Goal: Complete application form

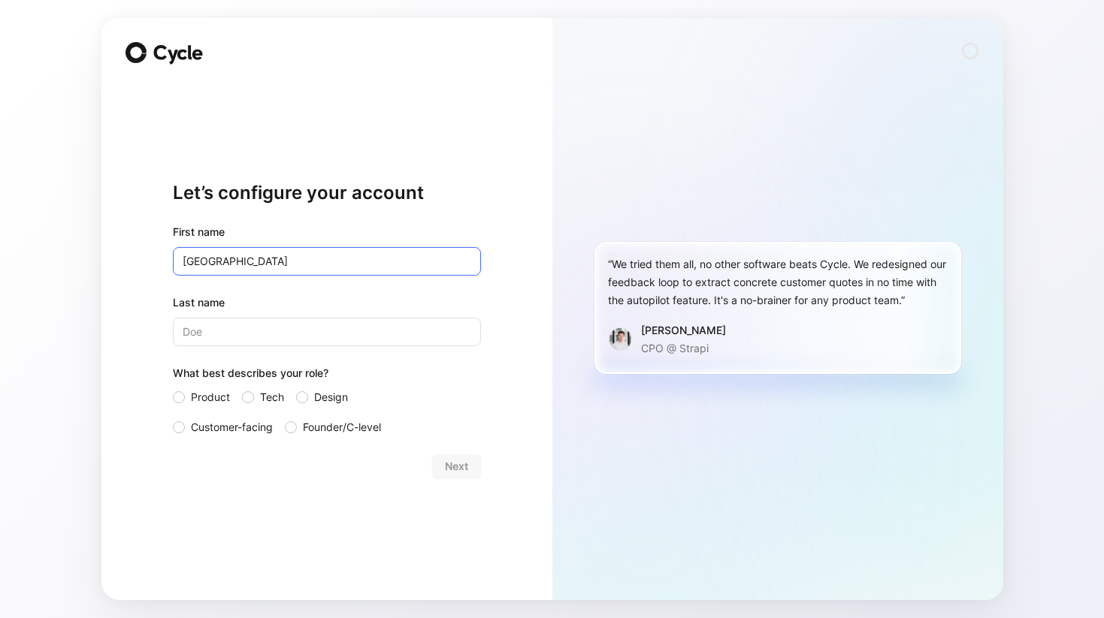
type input "[GEOGRAPHIC_DATA]"
click at [468, 313] on div "Last name" at bounding box center [327, 320] width 308 height 53
click at [431, 321] on input "Last name" at bounding box center [327, 332] width 308 height 29
type input "[PERSON_NAME]"
click at [232, 428] on span "Customer-facing" at bounding box center [232, 428] width 82 height 18
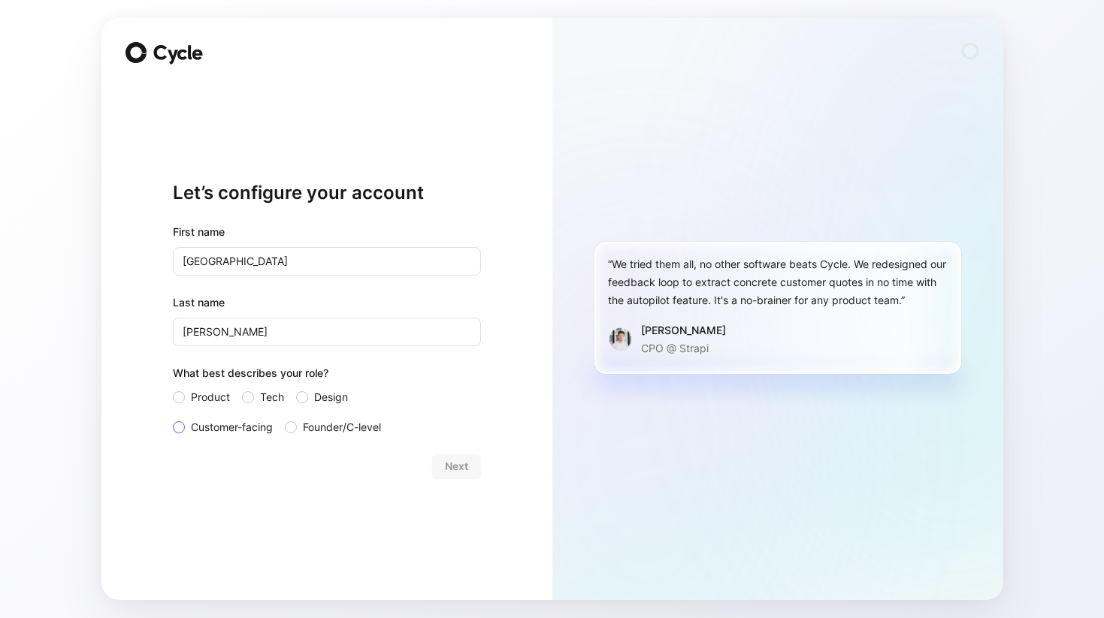
click at [173, 419] on input "Customer-facing" at bounding box center [173, 419] width 0 height 0
click at [461, 468] on span "Next" at bounding box center [456, 467] width 23 height 18
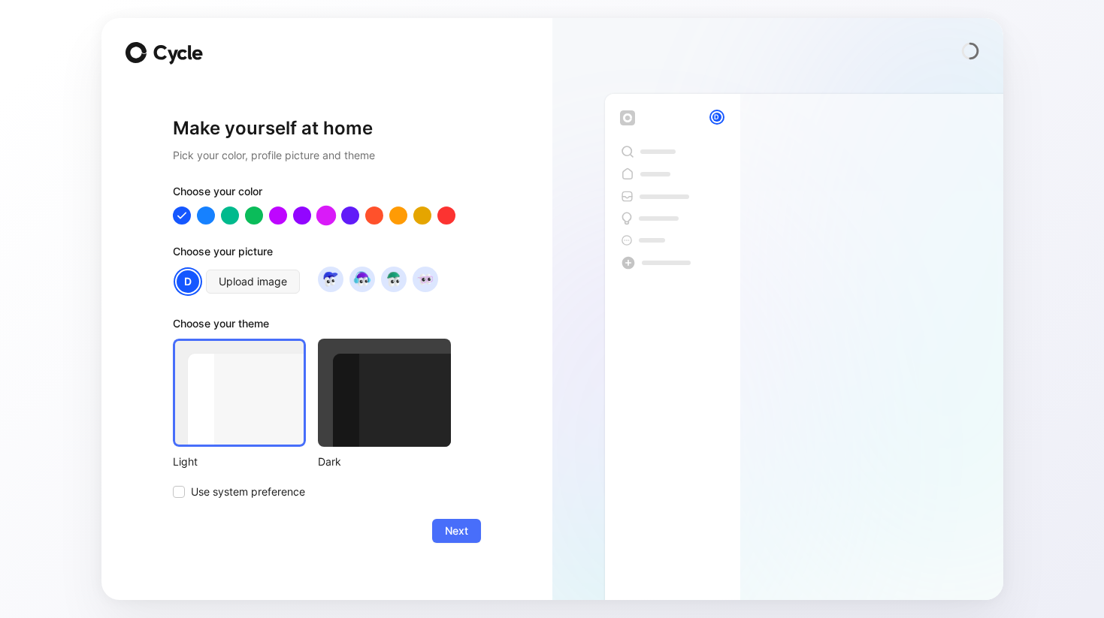
click at [326, 217] on div at bounding box center [326, 215] width 20 height 20
click at [259, 287] on span "Upload image" at bounding box center [253, 282] width 68 height 18
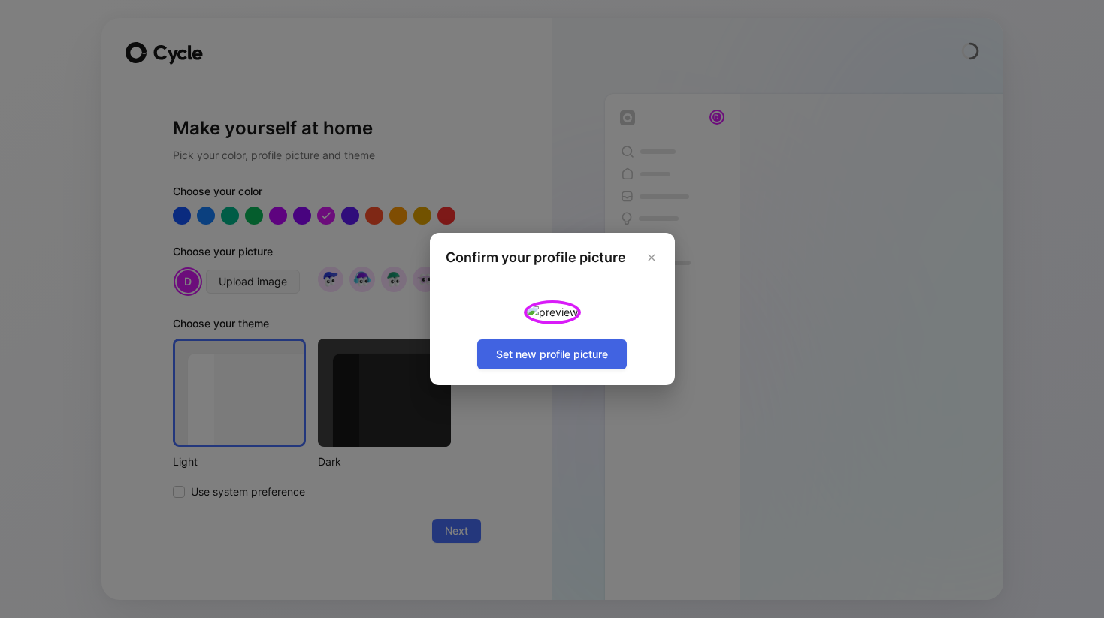
click at [603, 364] on span "Set new profile picture" at bounding box center [552, 355] width 112 height 18
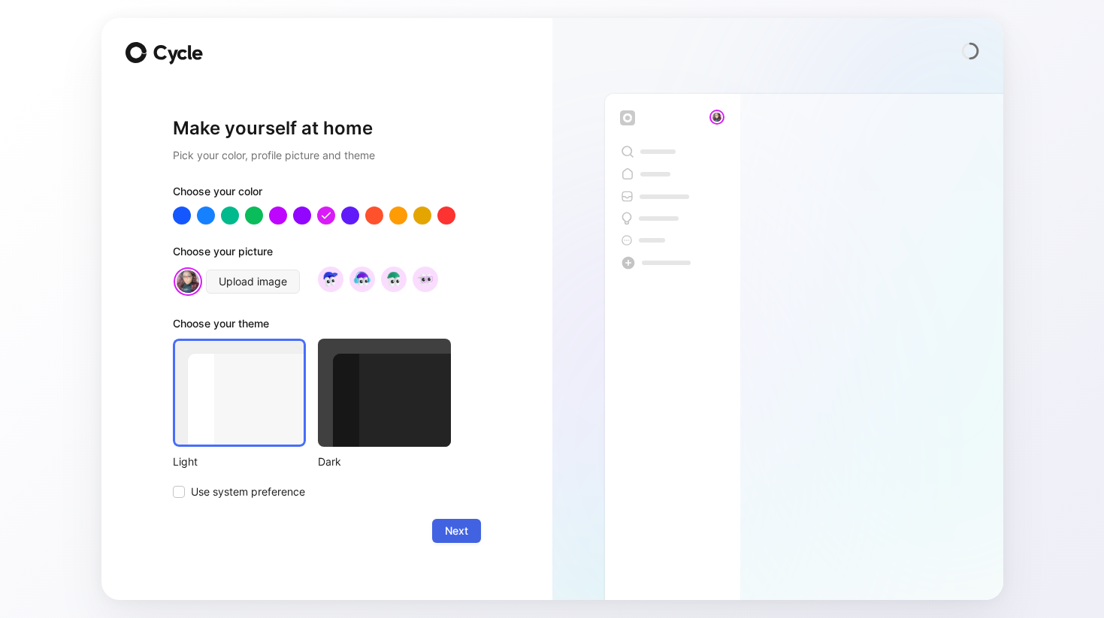
click at [452, 528] on span "Next" at bounding box center [456, 531] width 23 height 18
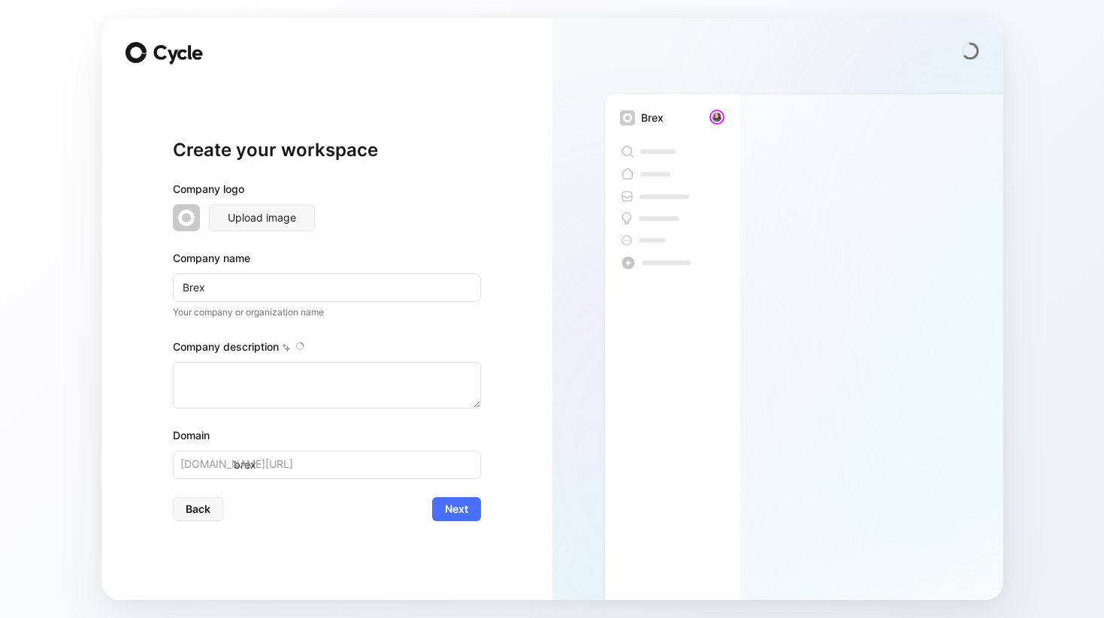
type textarea "Brex is a financial technology company founded in [DATE] by [PERSON_NAME] and […"
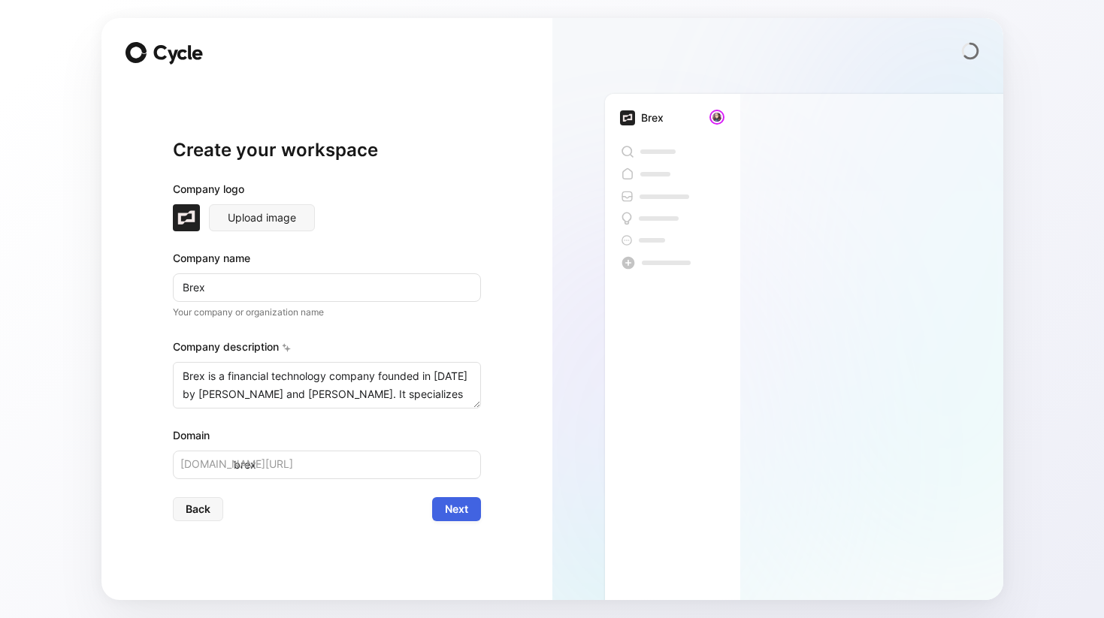
click at [467, 503] on span "Next" at bounding box center [456, 509] width 23 height 18
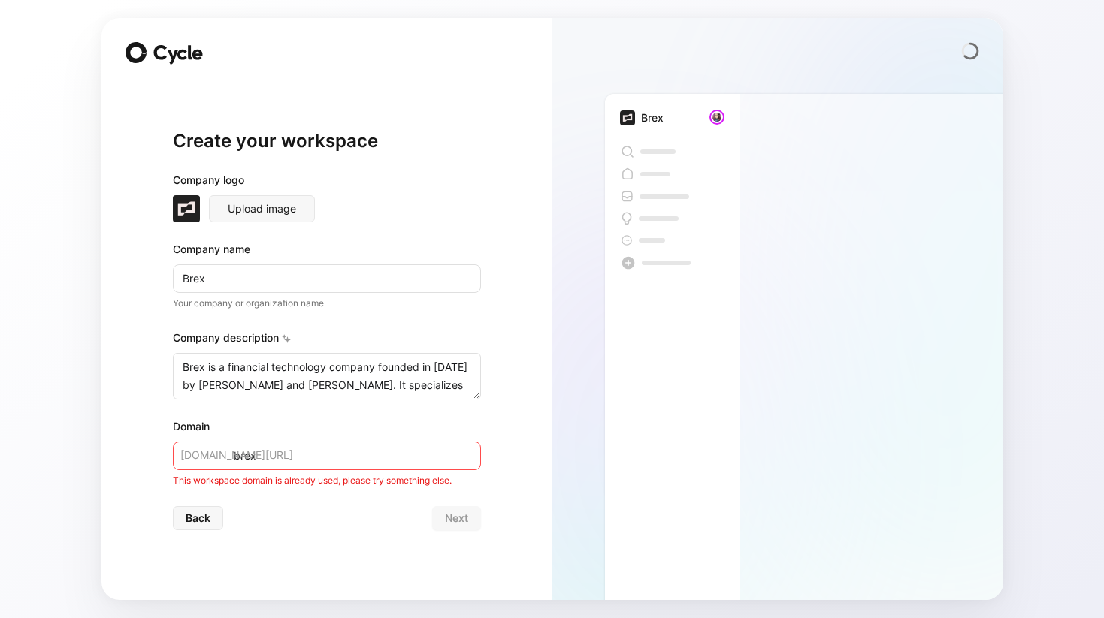
click at [340, 450] on input "brex" at bounding box center [327, 456] width 308 height 29
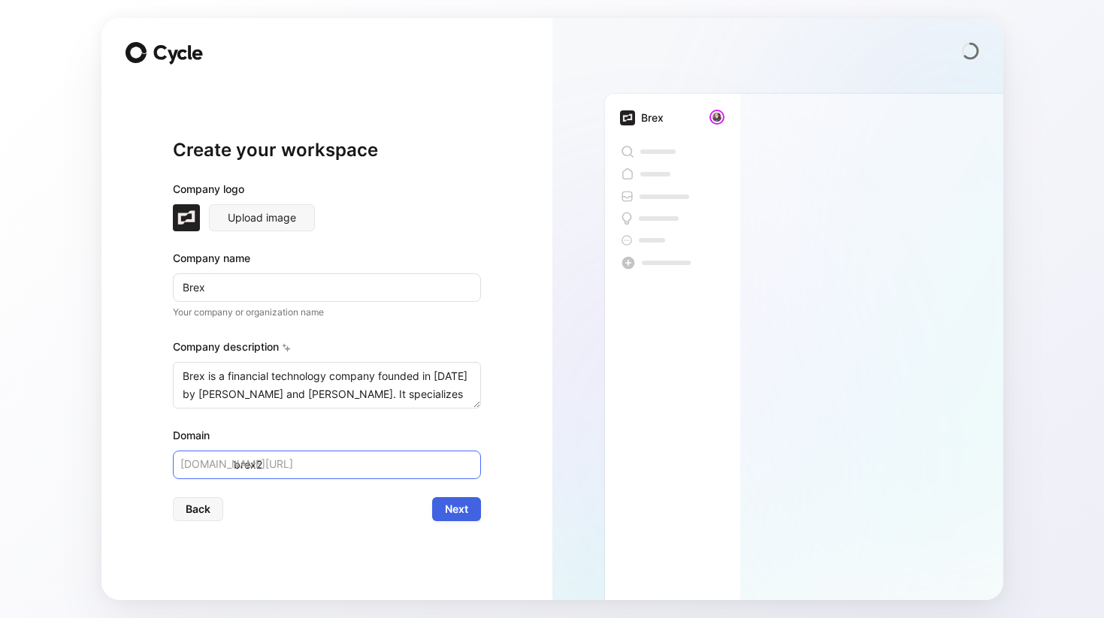
type input "brex2"
click at [461, 504] on span "Next" at bounding box center [456, 509] width 23 height 18
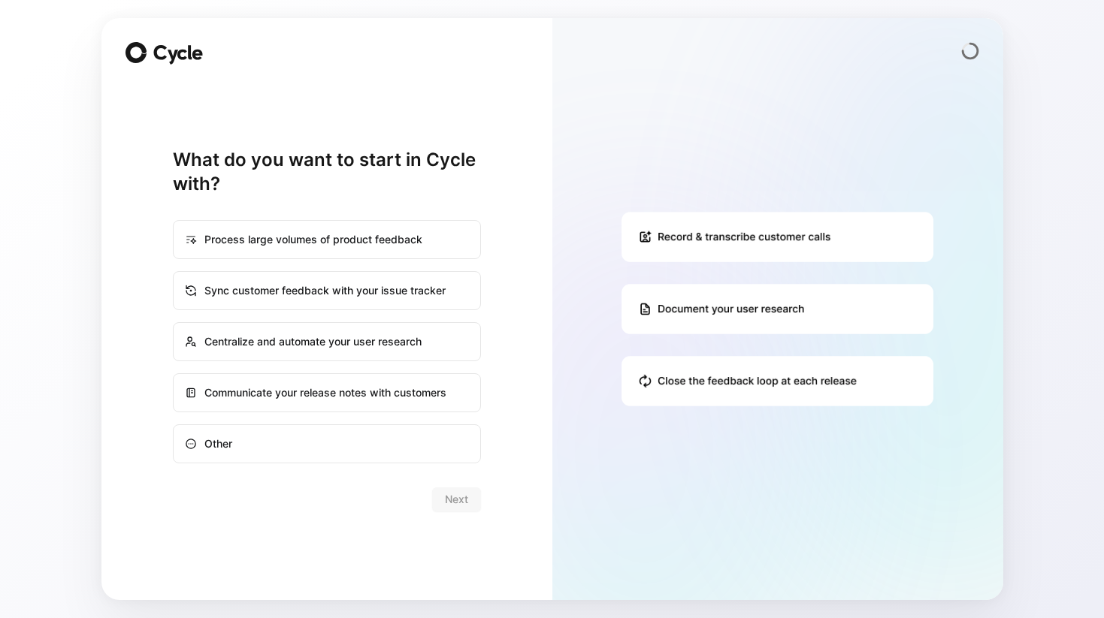
click at [394, 301] on div "Sync customer feedback with your issue tracker" at bounding box center [326, 291] width 305 height 36
click at [174, 273] on input "Sync customer feedback with your issue tracker" at bounding box center [174, 272] width 1 height 1
radio input "true"
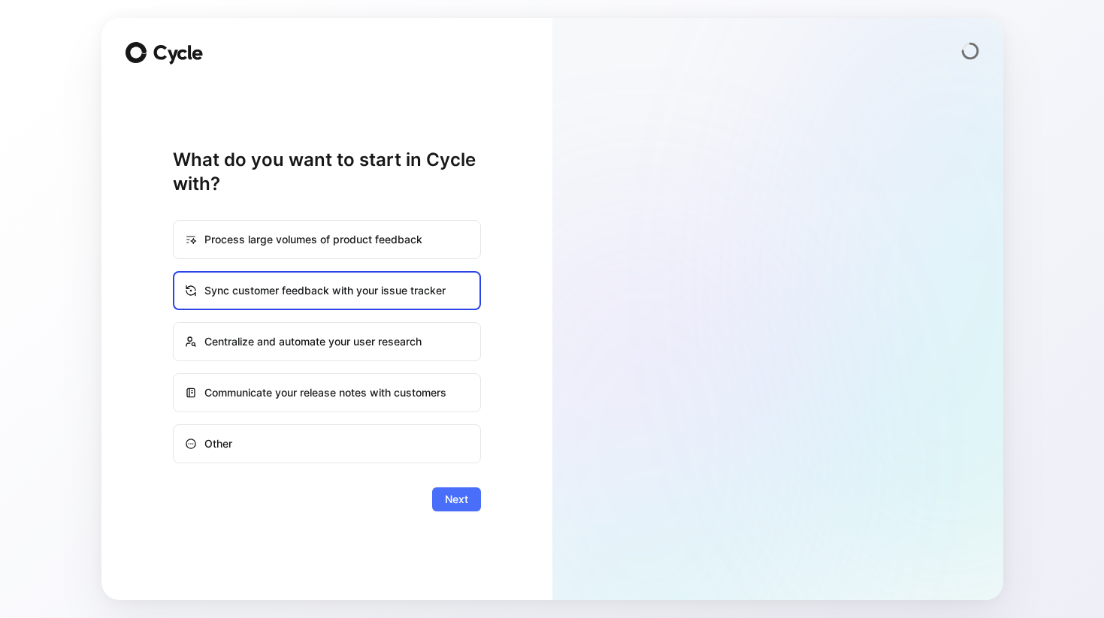
click at [394, 335] on div "Centralize and automate your user research" at bounding box center [326, 342] width 305 height 36
click at [174, 324] on input "Centralize and automate your user research" at bounding box center [174, 323] width 1 height 1
radio input "true"
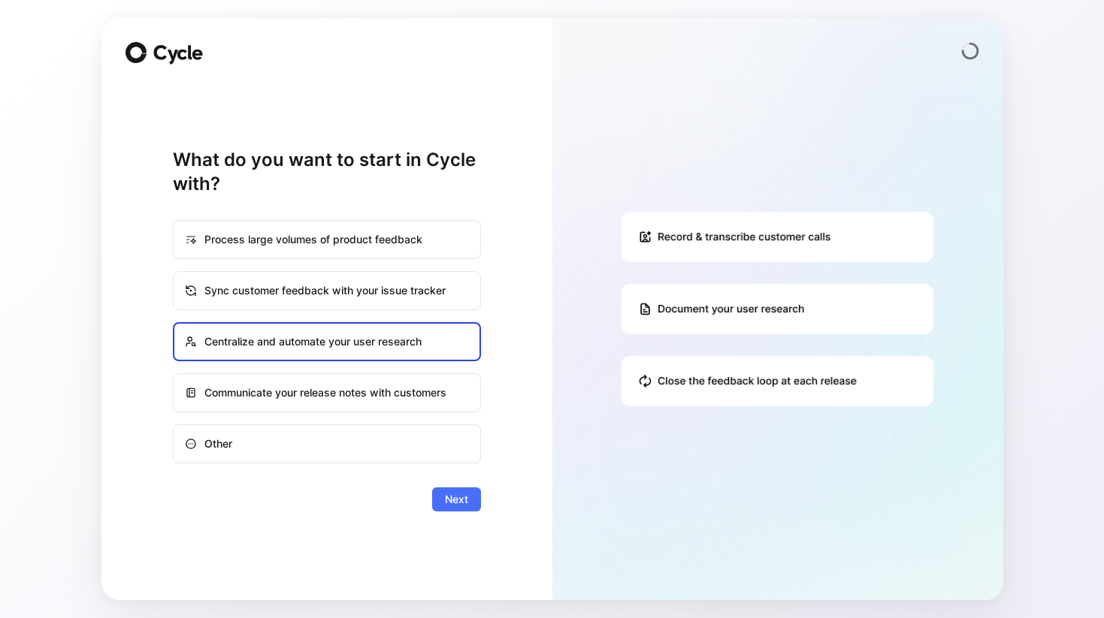
click at [400, 285] on div "Sync customer feedback with your issue tracker" at bounding box center [326, 291] width 305 height 36
click at [174, 273] on input "Sync customer feedback with your issue tracker" at bounding box center [174, 272] width 1 height 1
radio input "true"
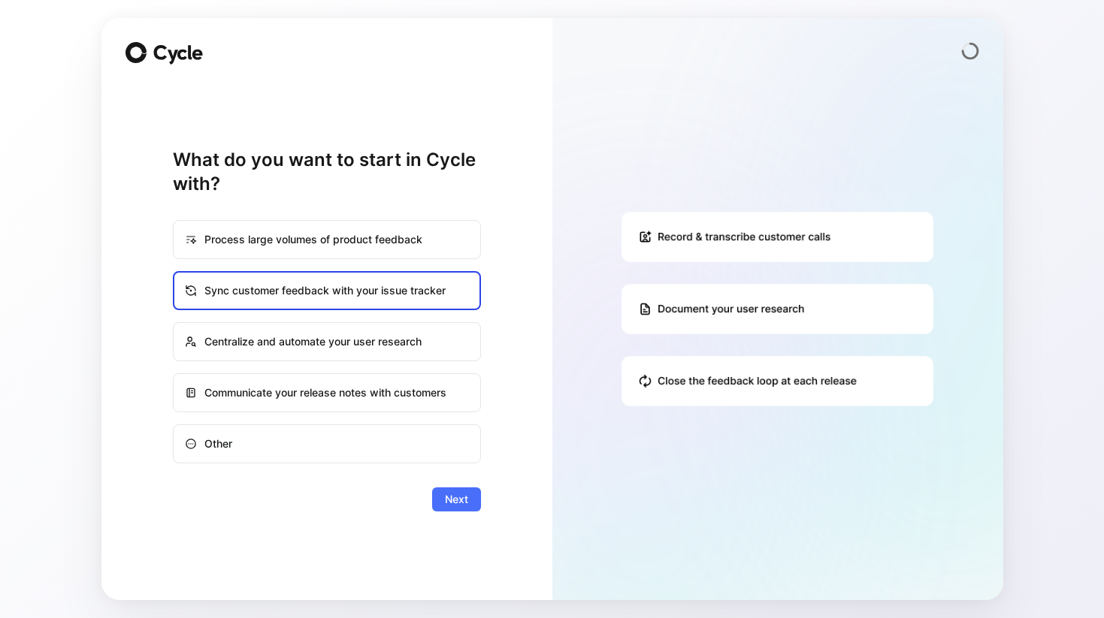
click at [464, 486] on form "Process large volumes of product feedback Sync customer feedback with your issu…" at bounding box center [327, 354] width 308 height 316
click at [464, 494] on span "Next" at bounding box center [456, 500] width 23 height 18
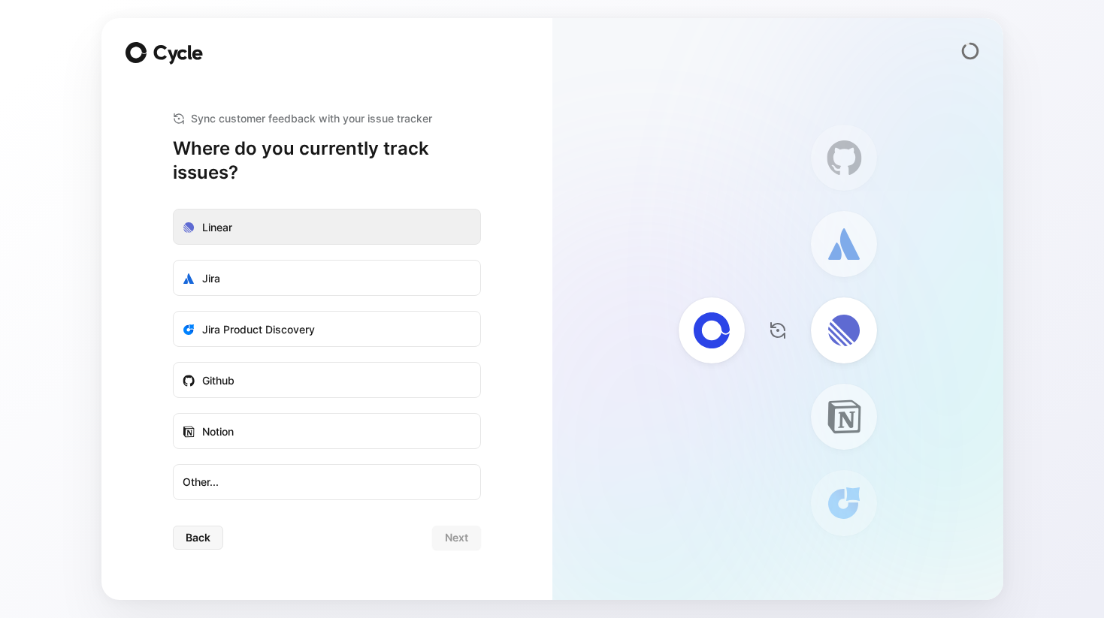
click at [461, 213] on label "Linear" at bounding box center [327, 228] width 307 height 36
click at [174, 210] on input "Linear" at bounding box center [174, 210] width 0 height 0
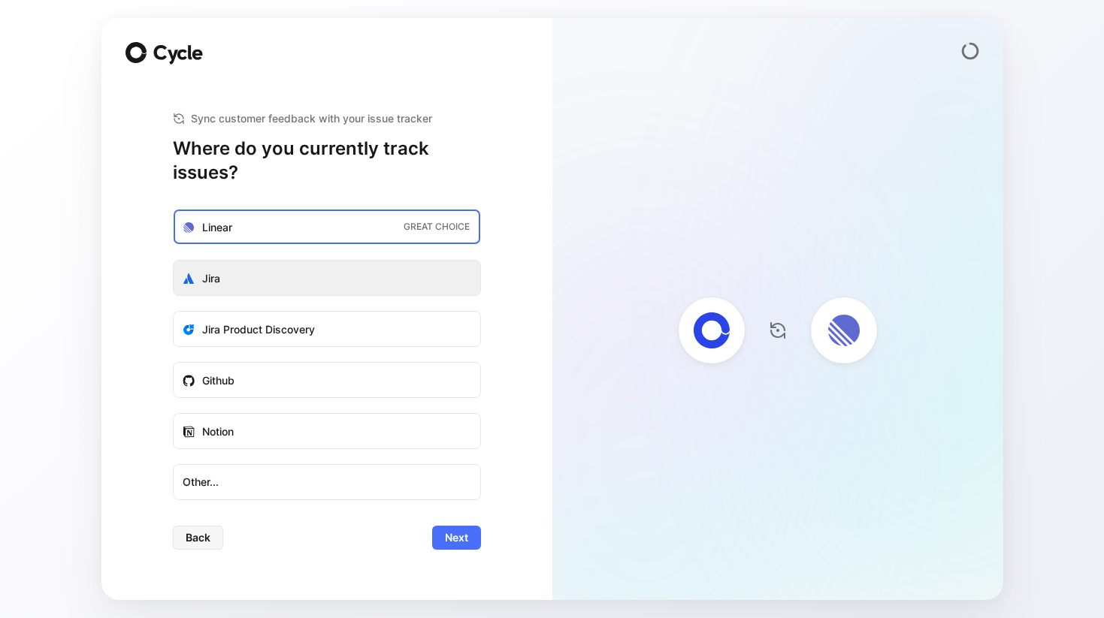
click at [457, 274] on label "Jira" at bounding box center [327, 279] width 307 height 36
click at [174, 261] on input "Jira" at bounding box center [174, 261] width 0 height 0
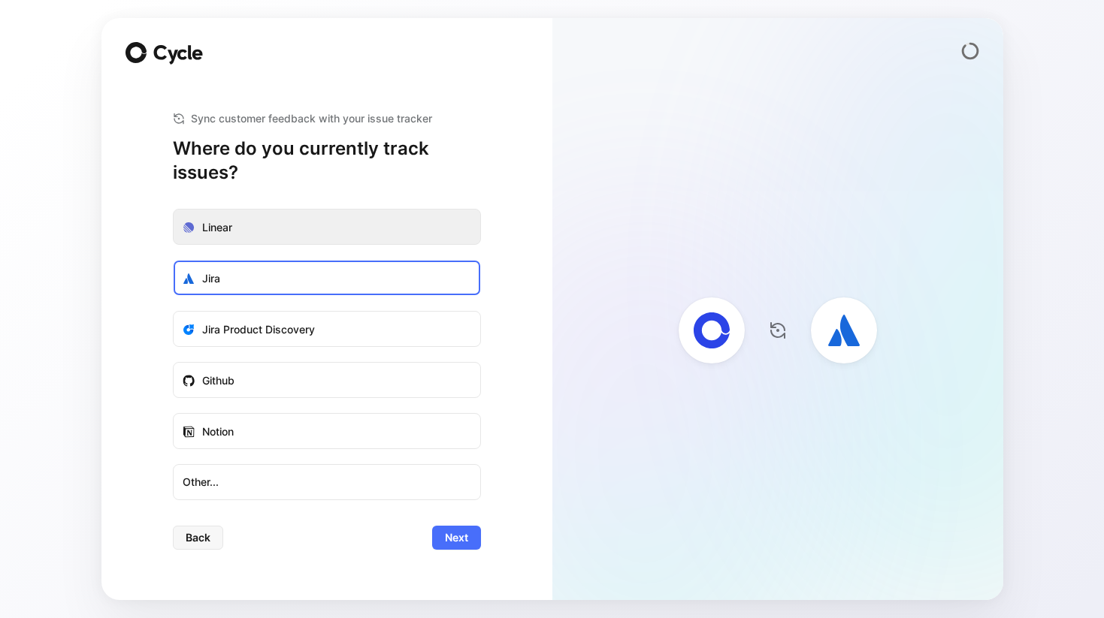
click at [411, 232] on label "Linear" at bounding box center [327, 228] width 307 height 36
click at [174, 210] on input "Linear" at bounding box center [174, 210] width 0 height 0
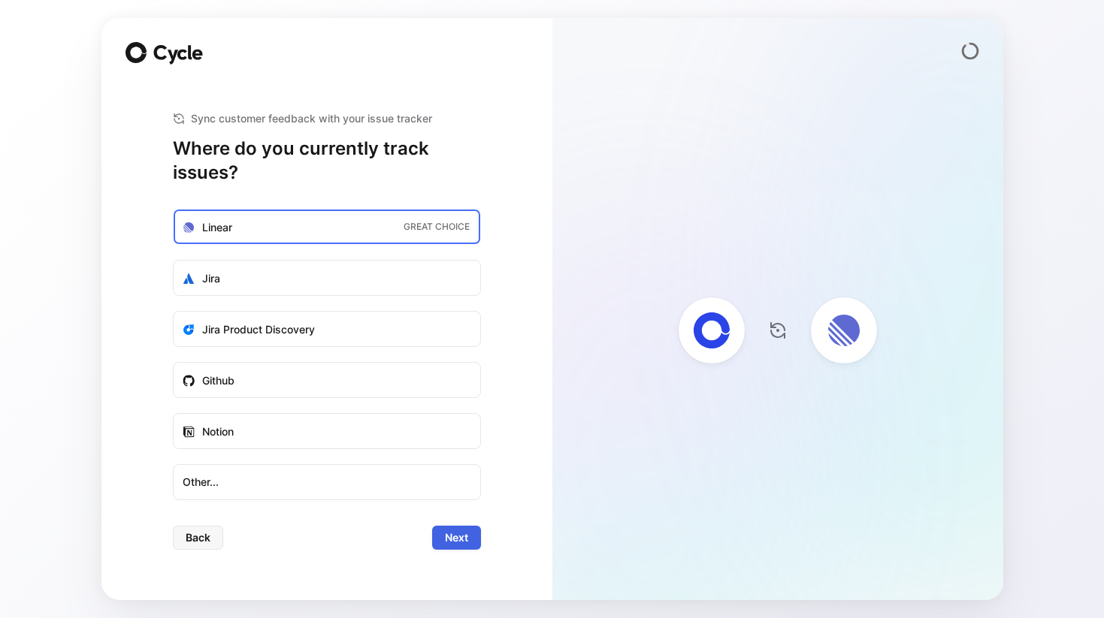
click at [468, 529] on button "Next" at bounding box center [456, 538] width 49 height 24
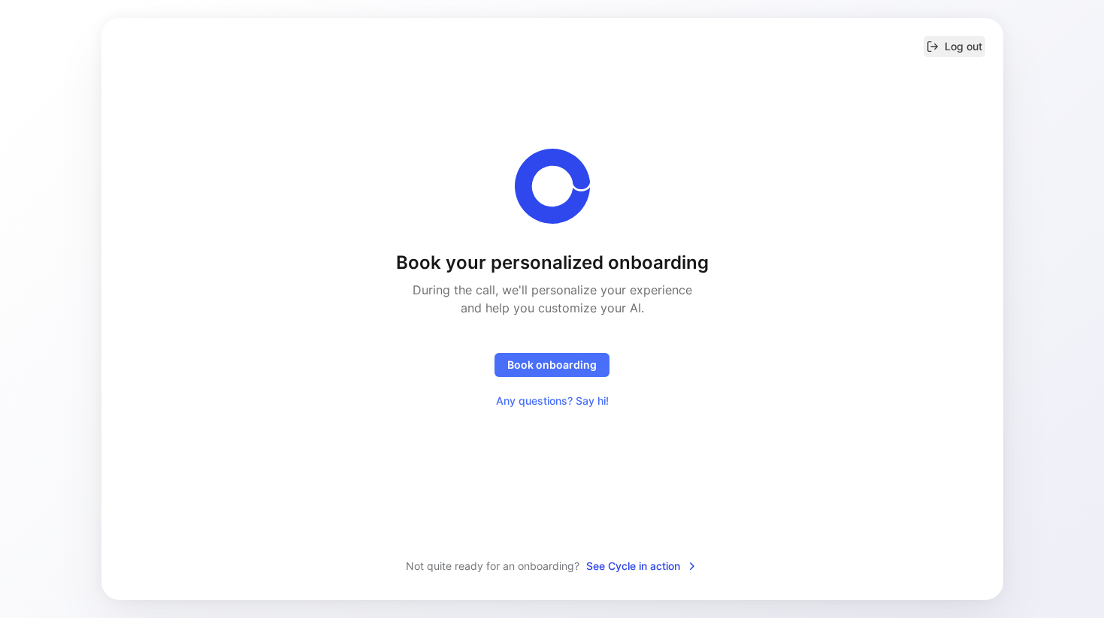
click at [971, 44] on button "Log out" at bounding box center [954, 46] width 62 height 21
